Goal: Transaction & Acquisition: Purchase product/service

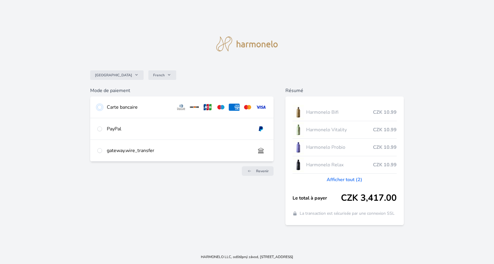
click at [102, 110] on input "radio" at bounding box center [99, 107] width 5 height 5
radio input "true"
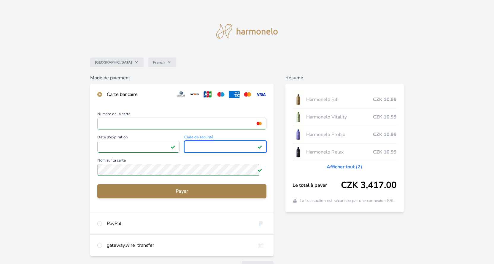
click at [132, 195] on span "Payer" at bounding box center [182, 191] width 160 height 7
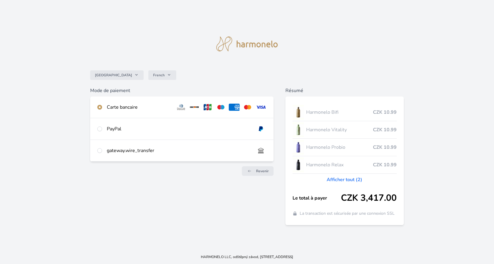
click at [134, 111] on div "Carte bancaire" at bounding box center [139, 107] width 64 height 7
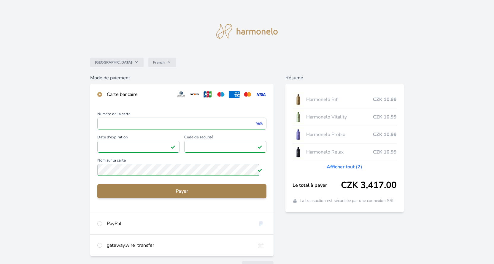
click at [180, 198] on button "Payer" at bounding box center [181, 191] width 169 height 14
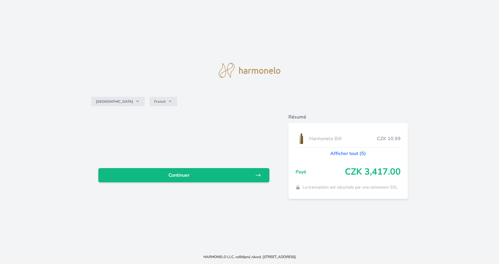
click at [348, 151] on link "Afficher tout (5)" at bounding box center [348, 153] width 36 height 7
